Goal: Check status: Check status

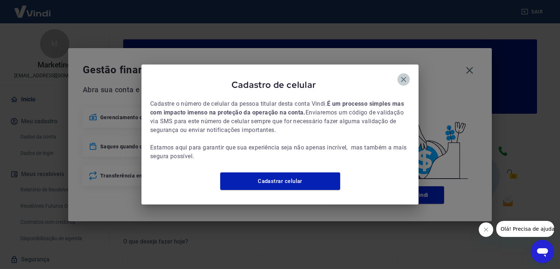
click at [402, 75] on icon "button" at bounding box center [403, 79] width 9 height 9
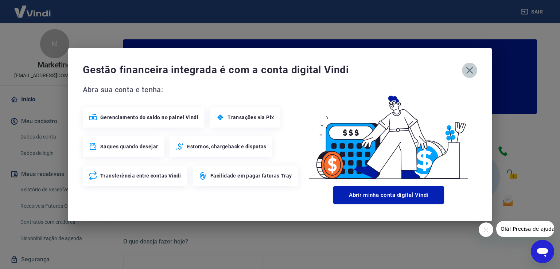
click at [468, 70] on icon "button" at bounding box center [470, 71] width 12 height 12
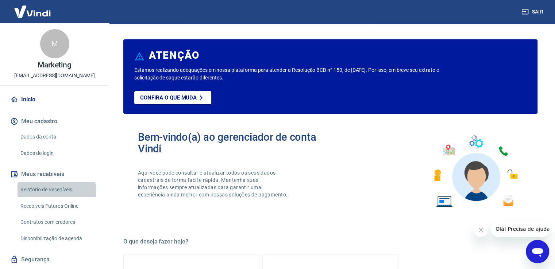
click at [54, 191] on link "Relatório de Recebíveis" at bounding box center [59, 189] width 83 height 15
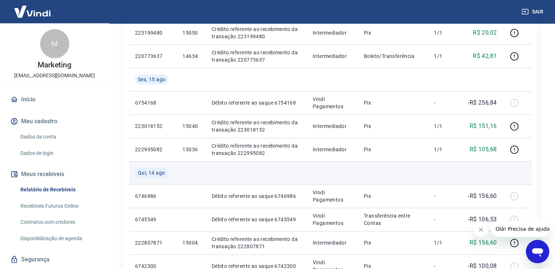
scroll to position [292, 0]
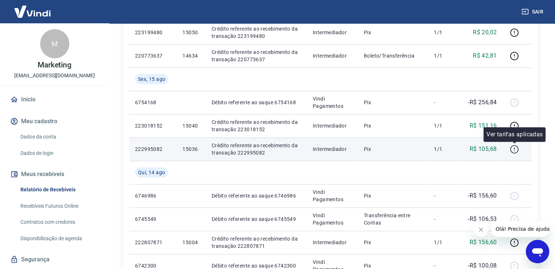
click at [514, 148] on icon "button" at bounding box center [514, 148] width 1 height 2
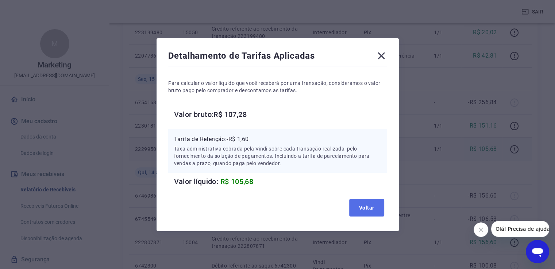
click at [372, 207] on button "Voltar" at bounding box center [366, 208] width 35 height 18
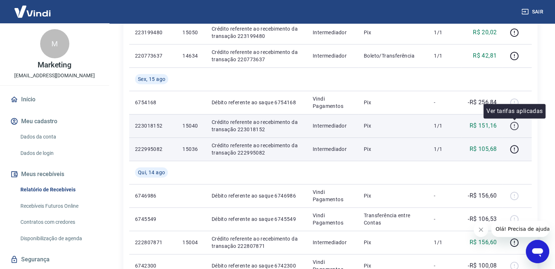
click at [512, 124] on icon "button" at bounding box center [513, 125] width 9 height 9
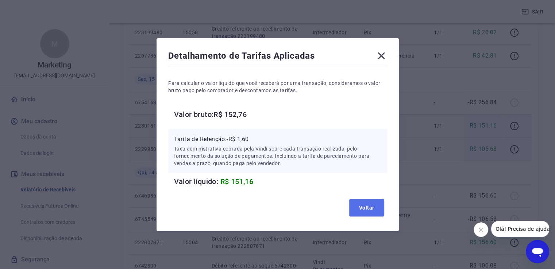
click at [372, 206] on button "Voltar" at bounding box center [366, 208] width 35 height 18
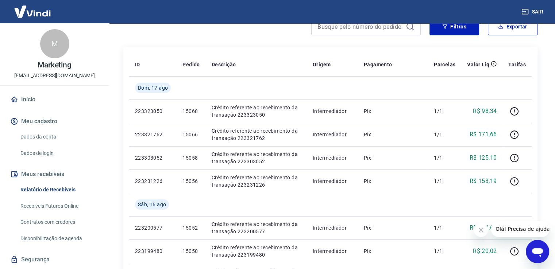
scroll to position [73, 0]
